Goal: Task Accomplishment & Management: Use online tool/utility

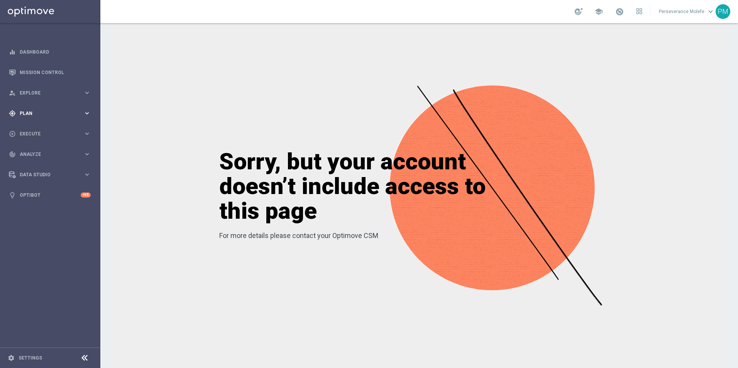
click at [33, 113] on span "Plan" at bounding box center [52, 113] width 64 height 5
click at [33, 151] on span "Templates" at bounding box center [47, 152] width 55 height 5
click at [29, 163] on link "Optimail" at bounding box center [52, 164] width 56 height 6
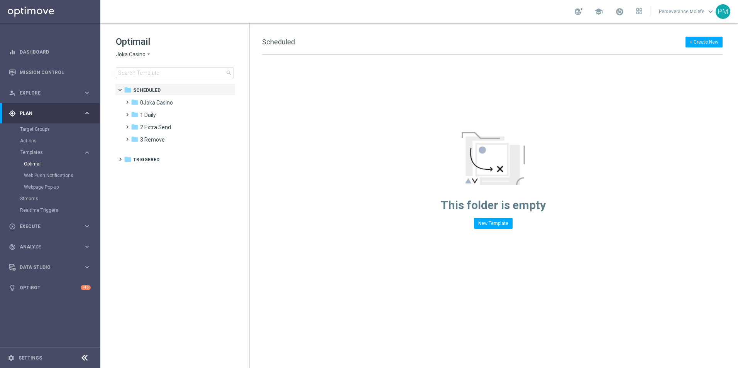
click at [144, 55] on span "Joka Casino" at bounding box center [131, 54] width 30 height 7
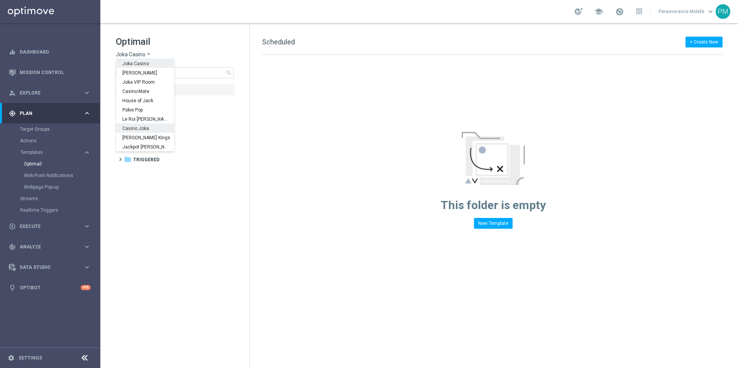
click at [145, 125] on div "Casino Joka" at bounding box center [145, 128] width 58 height 9
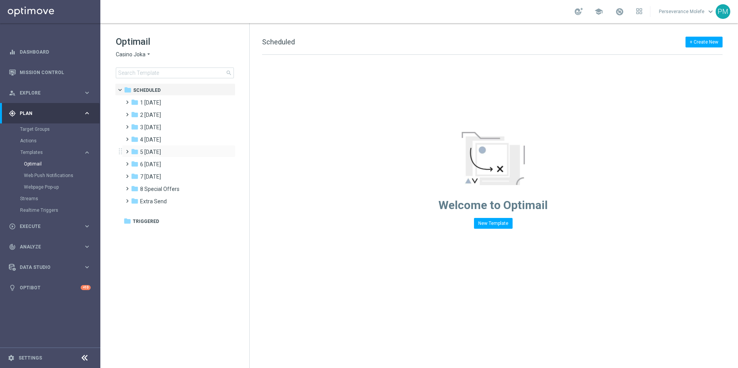
click at [158, 148] on div "folder 5 [DATE] more_vert" at bounding box center [179, 151] width 114 height 12
click at [180, 110] on div "folder 2 [DATE] more_vert" at bounding box center [179, 114] width 114 height 12
click at [178, 116] on div "folder 2 [DATE]" at bounding box center [175, 115] width 89 height 9
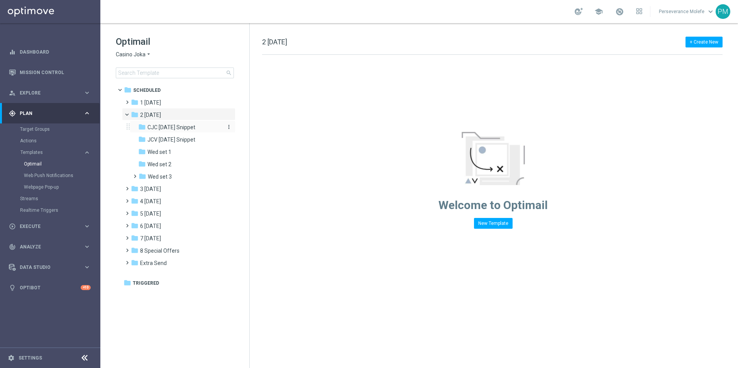
click at [182, 129] on span "CJC [DATE] Snippet" at bounding box center [172, 127] width 48 height 7
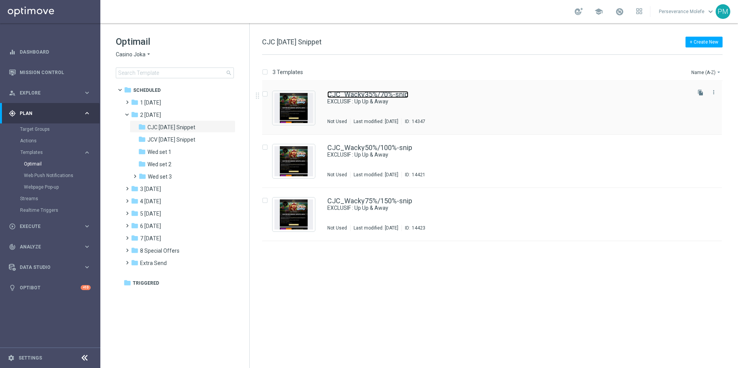
click at [375, 95] on link "CJC_Wacky35%/70%-snip" at bounding box center [367, 94] width 81 height 7
